Goal: Check status: Check status

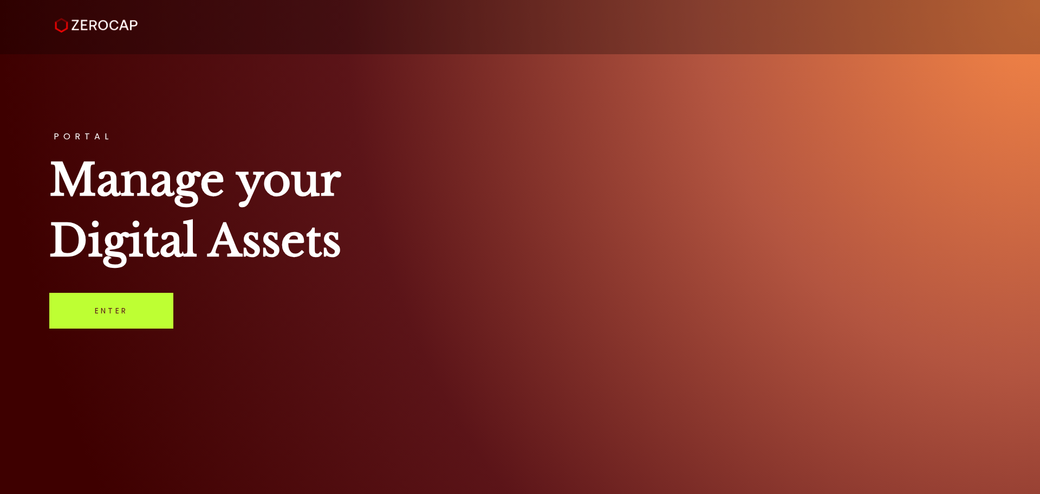
click at [100, 312] on link "Enter" at bounding box center [111, 311] width 124 height 36
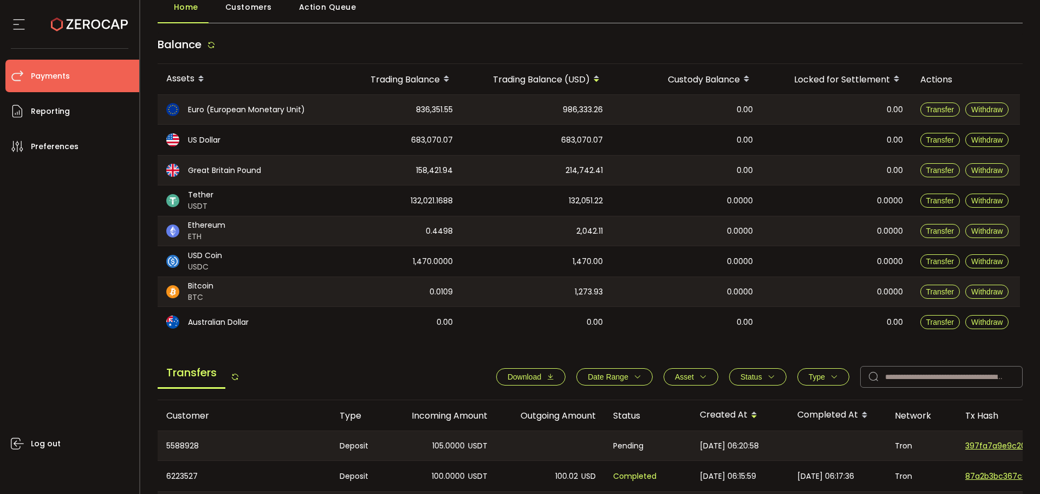
scroll to position [163, 0]
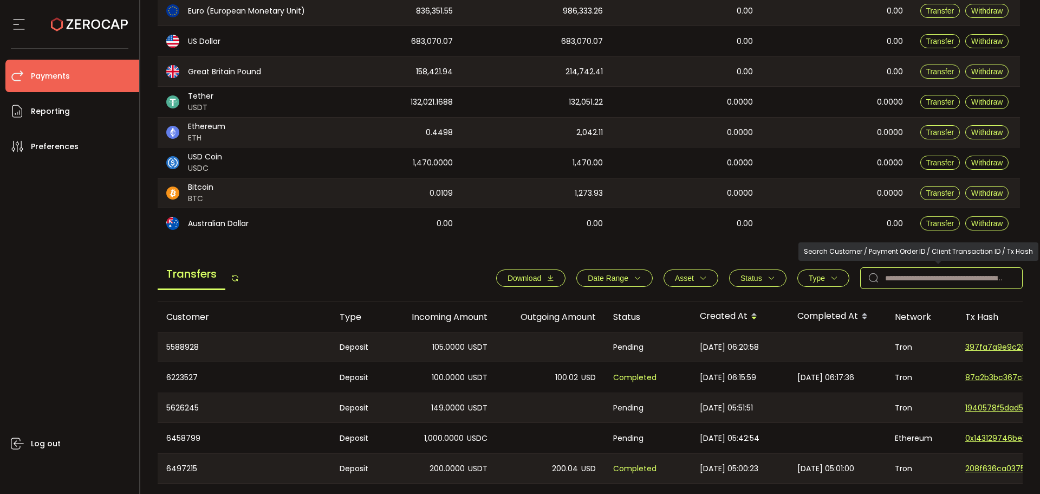
click at [902, 276] on input "text" at bounding box center [942, 278] width 163 height 22
paste input "*******"
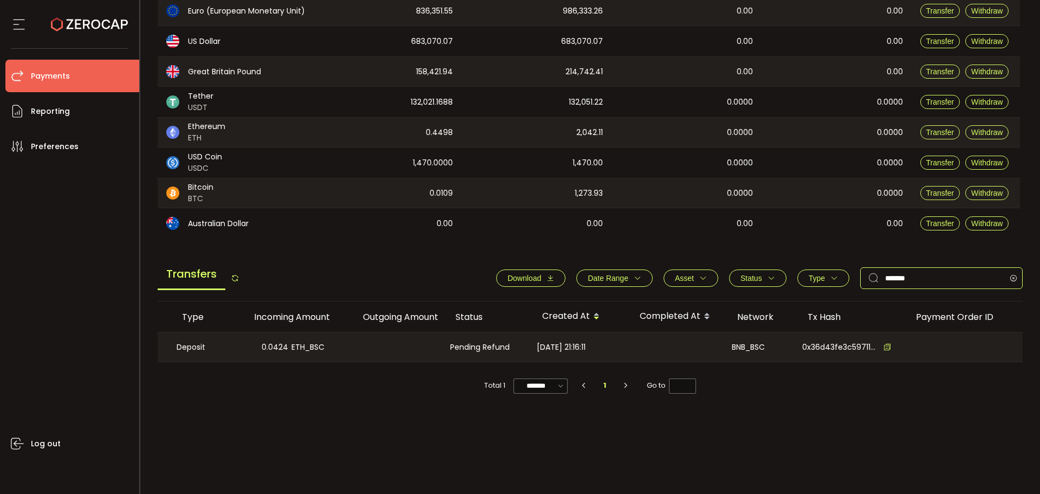
scroll to position [0, 200]
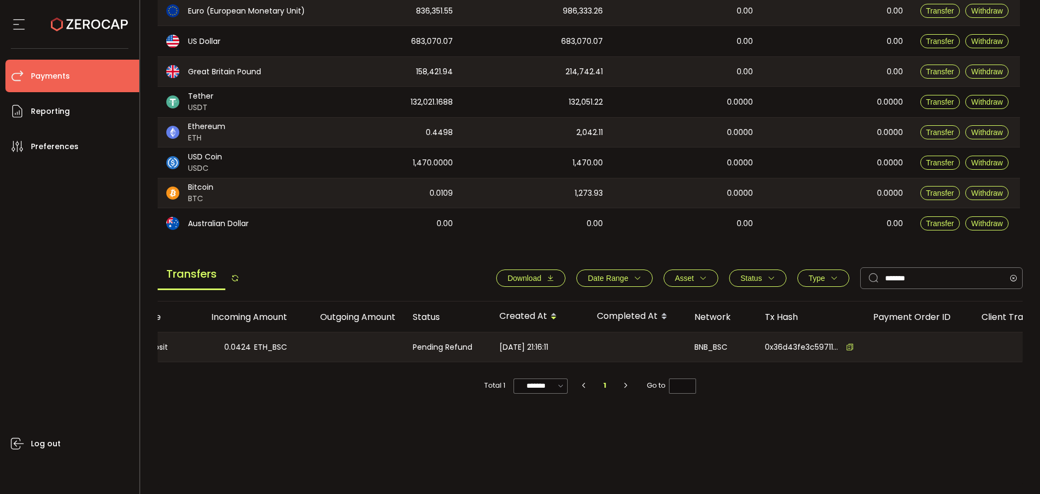
click at [851, 346] on icon at bounding box center [850, 347] width 8 height 8
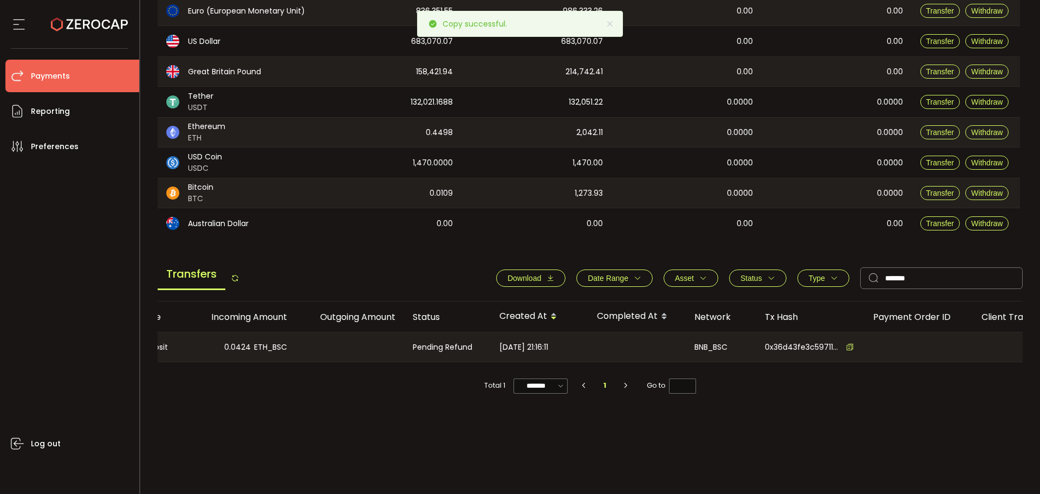
click at [539, 351] on span "[DATE] 21:16:11" at bounding box center [524, 347] width 49 height 12
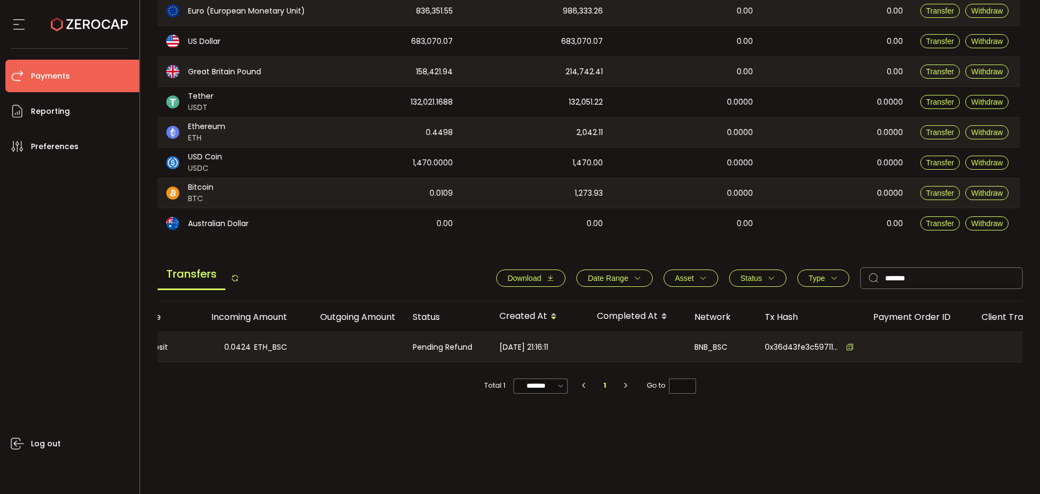
drag, startPoint x: 606, startPoint y: 361, endPoint x: 429, endPoint y: 359, distance: 177.2
click at [429, 359] on tr "6101585 Deposit 0.0424 ETH_BSC Pending Refund [DATE] 21:16:11 BNB_BSC 0x36d43fe…" at bounding box center [527, 347] width 1141 height 30
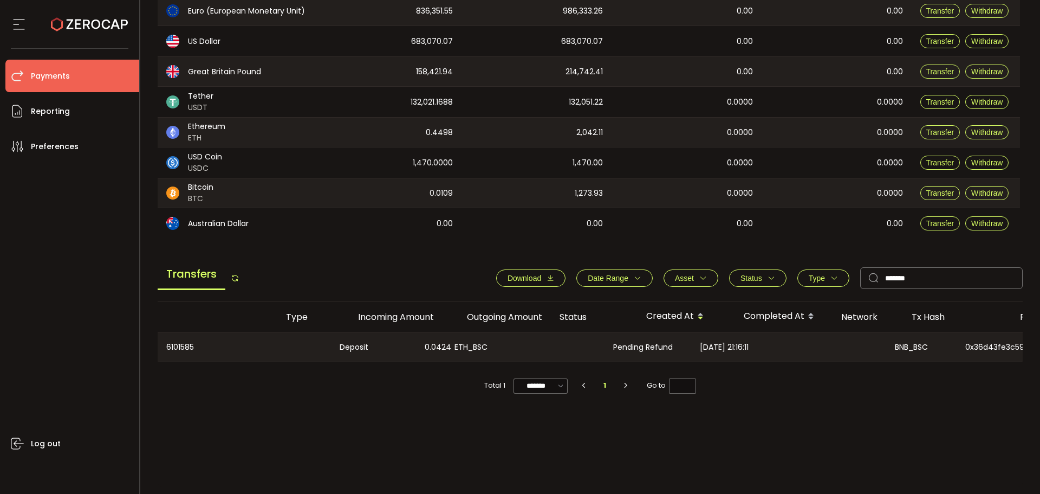
scroll to position [0, 0]
click at [794, 377] on div "Total 1 ******* 10/page 20/page 50/page 100/page 1 Go to *" at bounding box center [591, 380] width 866 height 36
drag, startPoint x: 618, startPoint y: 365, endPoint x: 723, endPoint y: 354, distance: 105.7
click at [723, 354] on div "Customer Type Incoming Amount Outgoing Amount Status Created At Completed At Ne…" at bounding box center [591, 349] width 866 height 97
click at [716, 360] on div "[DATE] 21:16:11" at bounding box center [740, 346] width 98 height 29
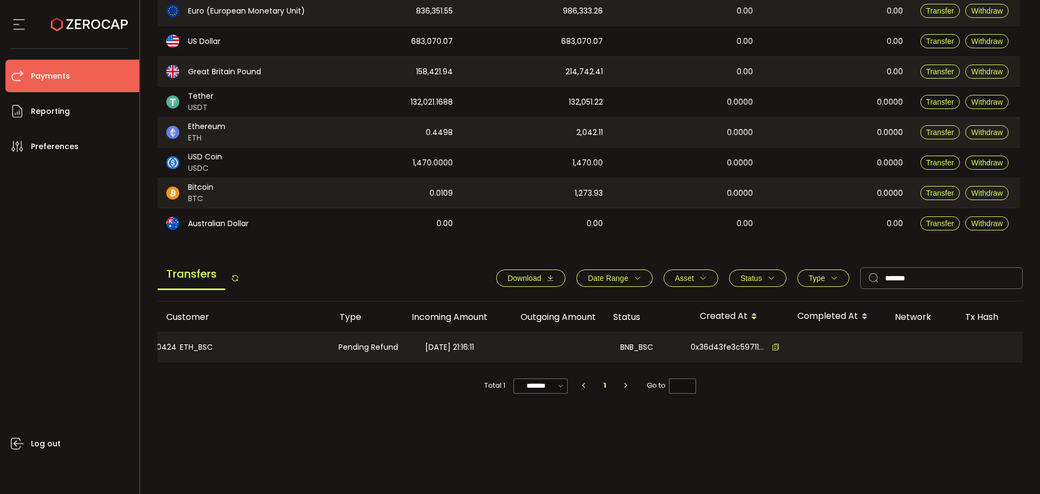
scroll to position [0, 278]
click at [707, 315] on div "Tx Hash" at bounding box center [736, 317] width 108 height 12
click at [706, 314] on div "Tx Hash" at bounding box center [736, 317] width 108 height 12
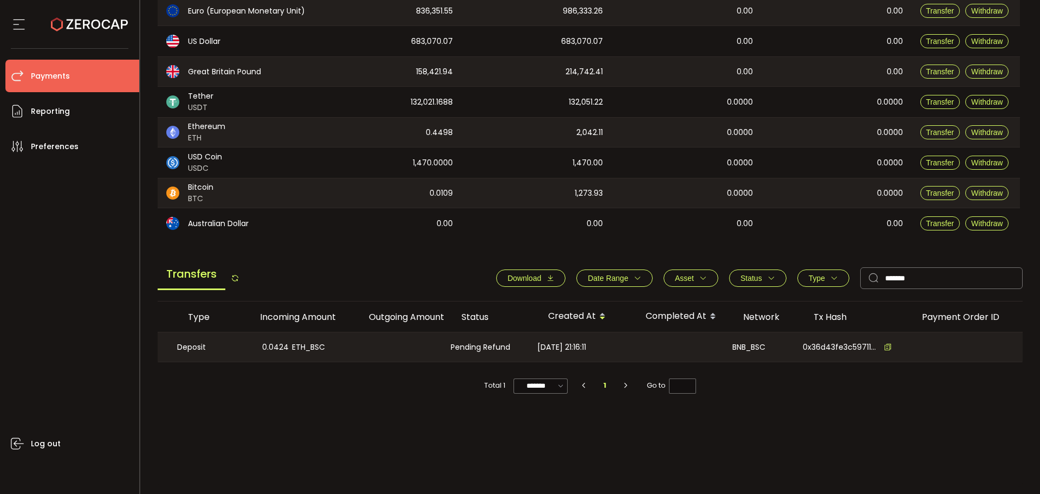
scroll to position [0, 164]
click at [884, 344] on icon at bounding box center [887, 347] width 8 height 8
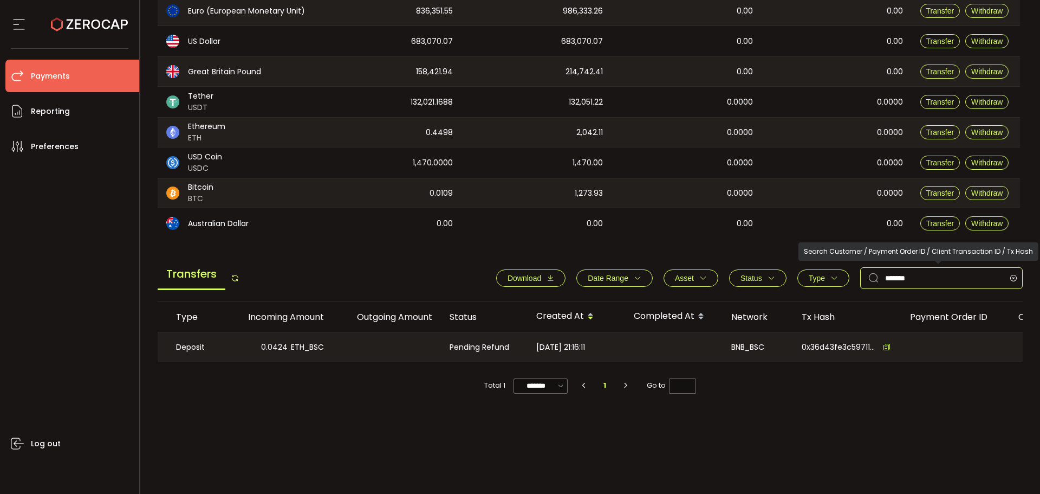
click at [929, 275] on input "*******" at bounding box center [942, 278] width 163 height 22
paste input "text"
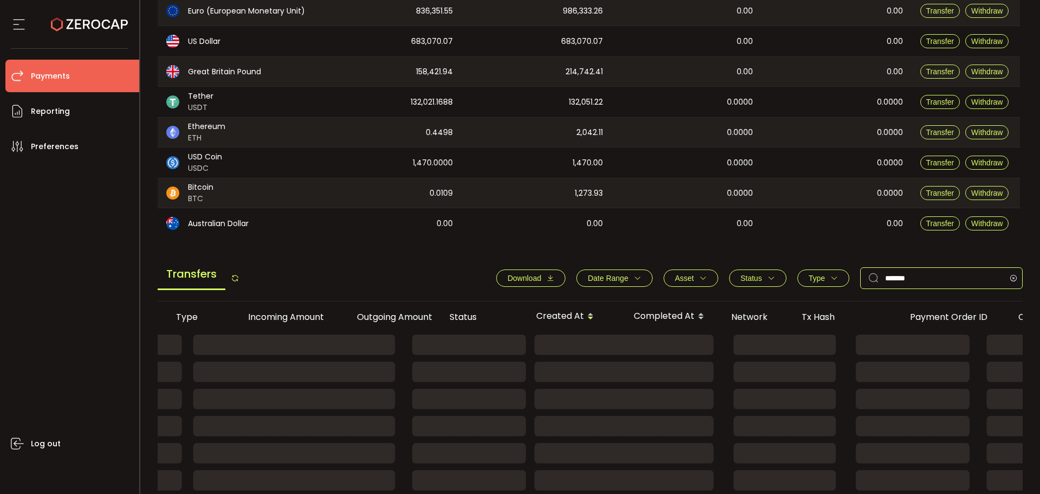
type input "*******"
